Goal: Task Accomplishment & Management: Use online tool/utility

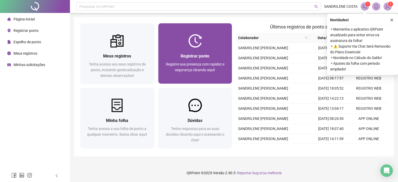
click at [208, 45] on div at bounding box center [195, 40] width 74 height 13
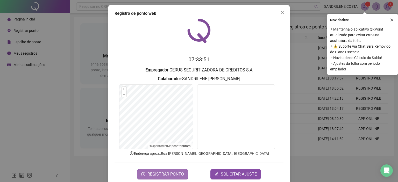
click at [167, 174] on span "REGISTRAR PONTO" at bounding box center [165, 174] width 37 height 6
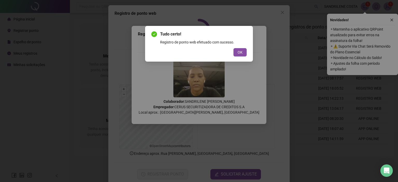
click at [242, 51] on span "OK" at bounding box center [240, 52] width 5 height 6
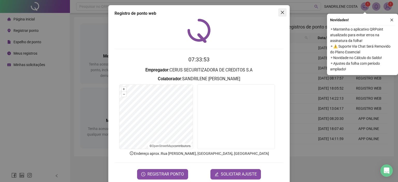
click at [282, 13] on icon "close" at bounding box center [282, 12] width 4 height 4
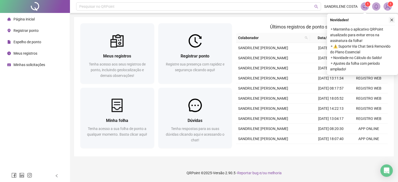
click at [392, 18] on icon "close" at bounding box center [392, 20] width 4 height 4
